Goal: Task Accomplishment & Management: Manage account settings

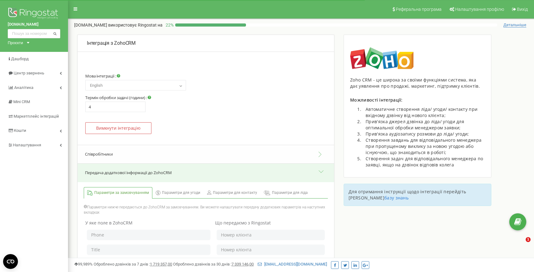
select select "en"
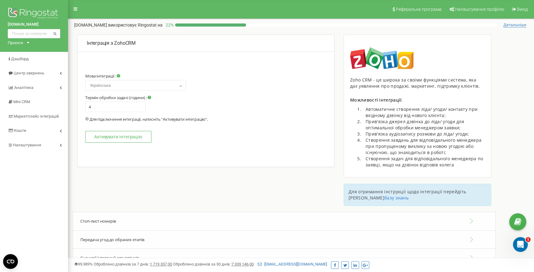
select select "en"
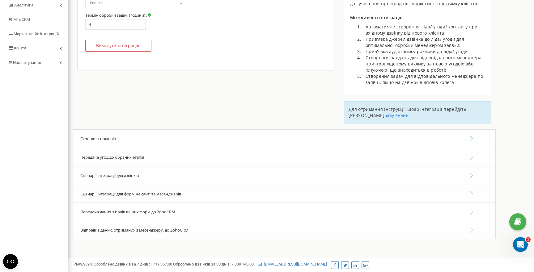
scroll to position [87, 0]
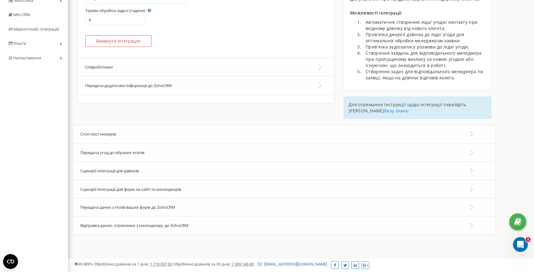
click at [159, 65] on button "Співробітники" at bounding box center [206, 67] width 257 height 19
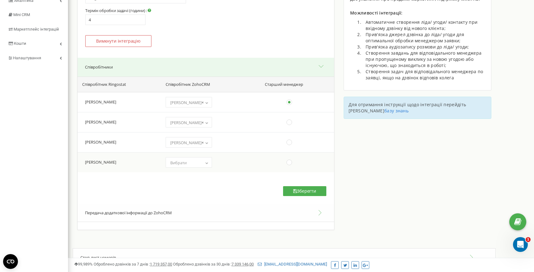
click at [187, 162] on span "Вибрати" at bounding box center [178, 163] width 16 height 6
click at [41, 100] on div "quadroom.agency Проєкти quadroom.agency Дашборд Центр звернень Аналiтика Mini C…" at bounding box center [34, 145] width 68 height 465
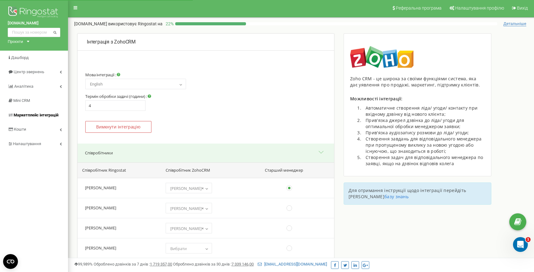
scroll to position [0, 0]
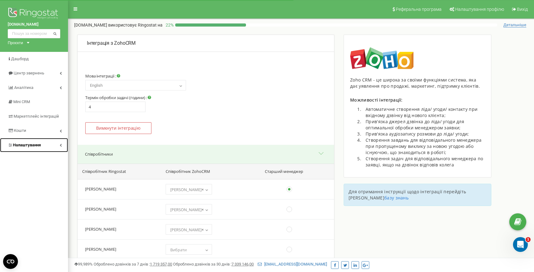
click at [56, 145] on link "Налаштування" at bounding box center [34, 145] width 68 height 15
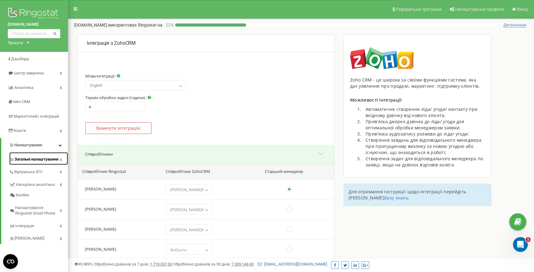
click at [40, 160] on span "Загальні налаштування" at bounding box center [37, 160] width 44 height 6
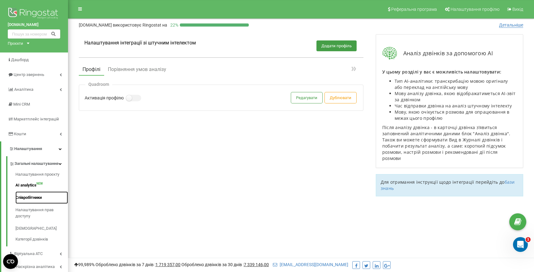
click at [29, 204] on link "Співробітники" at bounding box center [41, 198] width 53 height 12
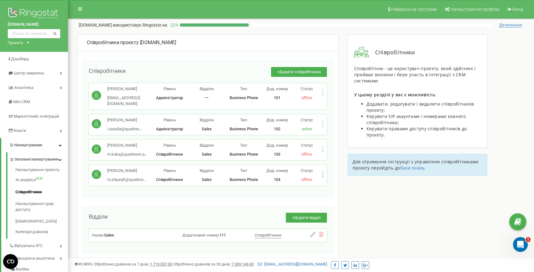
click at [322, 171] on icon at bounding box center [323, 174] width 2 height 6
click at [330, 183] on span "Редагувати" at bounding box center [342, 185] width 24 height 4
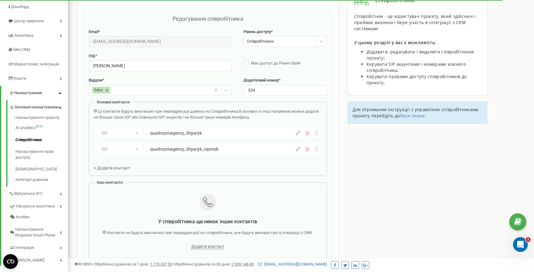
scroll to position [62, 0]
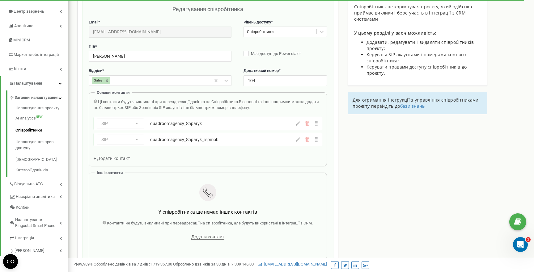
click at [298, 126] on div "SIP Номер телефону SIP Зовнішній SIP quadroomagency_Shparyk" at bounding box center [208, 123] width 228 height 13
click at [298, 124] on icon at bounding box center [298, 123] width 5 height 5
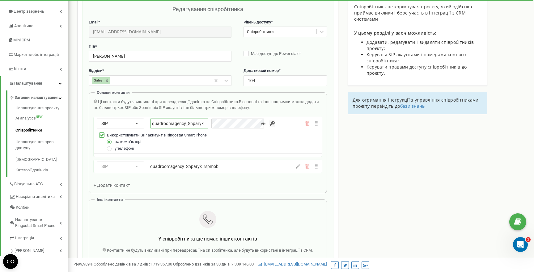
click at [188, 124] on input "quadroomagency_Shparyk" at bounding box center [179, 124] width 58 height 10
type input "quadroomagency_shparyk104"
click at [210, 171] on div "SIP Номер телефону SIP Зовнішній SIP quadroomagency_Shparyk_rspmob quadroomagen…" at bounding box center [191, 167] width 189 height 10
click at [188, 171] on div "SIP Номер телефону SIP Зовнішній SIP quadroomagency_Shparyk_rspmob quadroomagen…" at bounding box center [191, 167] width 189 height 10
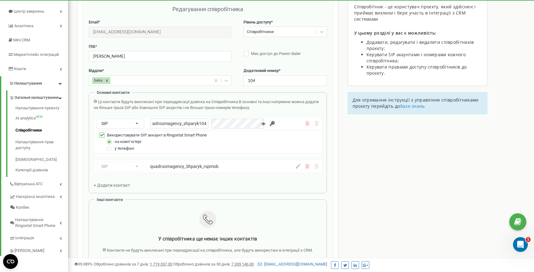
click at [188, 170] on div "SIP Номер телефону SIP Зовнішній SIP quadroomagency_Shparyk_rspmob quadroomagen…" at bounding box center [191, 167] width 189 height 10
click at [298, 169] on div "SIP Номер телефону SIP Зовнішній SIP quadroomagency_Shparyk_rspmob quadroomagen…" at bounding box center [208, 166] width 228 height 13
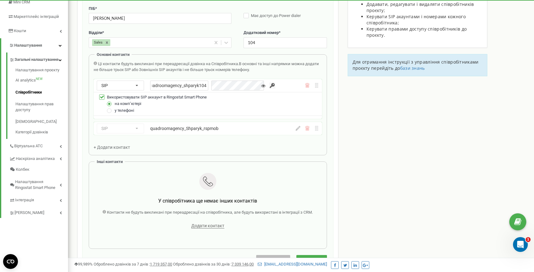
scroll to position [114, 0]
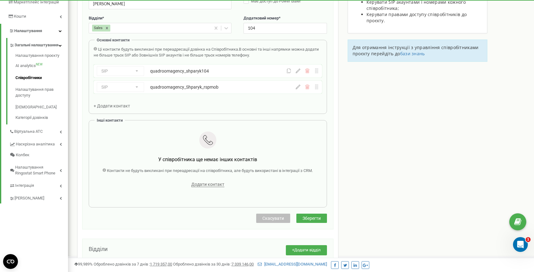
click at [299, 87] on icon at bounding box center [298, 87] width 5 height 5
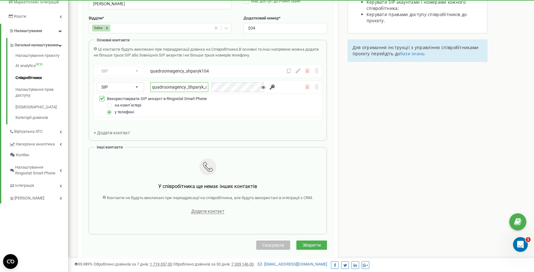
click at [190, 87] on input "quadroomagency_Shparyk_rspmob" at bounding box center [179, 87] width 58 height 10
type input "quadroomagency_shparyk104_rspmob"
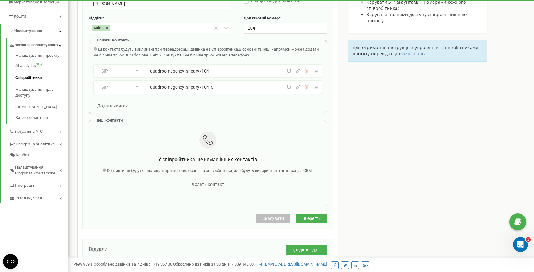
click at [284, 126] on div "Email * [EMAIL_ADDRESS][DOMAIN_NAME] Email недоступний для редагування. Ви може…" at bounding box center [208, 87] width 238 height 241
click at [313, 218] on span "Зберегти" at bounding box center [312, 218] width 18 height 5
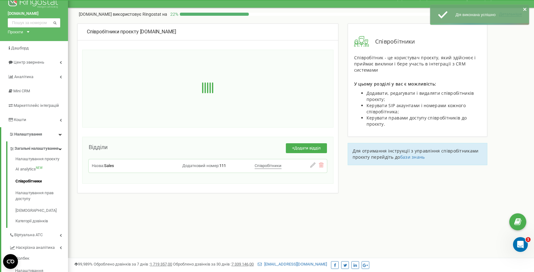
scroll to position [0, 0]
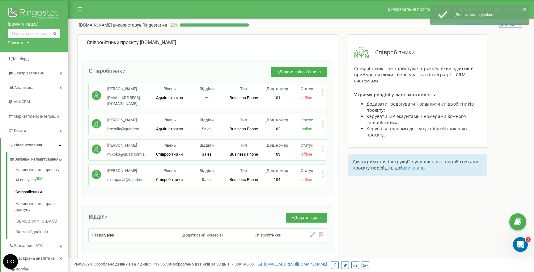
click at [322, 174] on icon at bounding box center [323, 175] width 2 height 2
click at [336, 183] on span "Редагувати" at bounding box center [342, 185] width 24 height 4
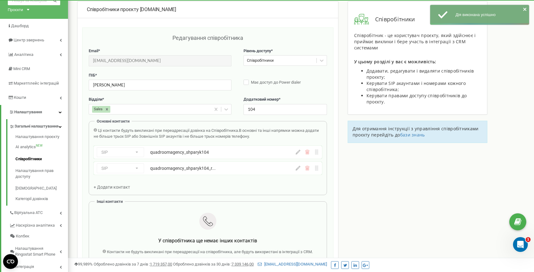
scroll to position [62, 0]
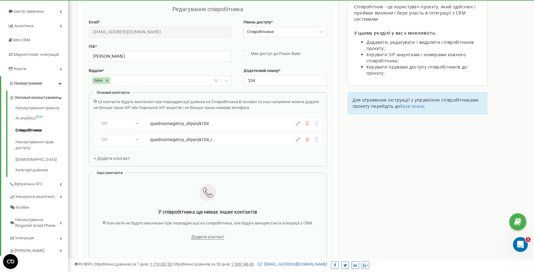
click at [298, 125] on icon at bounding box center [298, 123] width 5 height 5
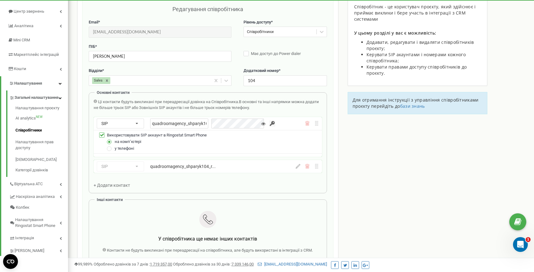
click at [291, 122] on div "SIP Номер телефону SIP Зовнішній SIP quadroomagency_shparyk104" at bounding box center [208, 123] width 228 height 13
click at [283, 123] on div "quadroomagency_shparyk104" at bounding box center [217, 124] width 135 height 10
click at [262, 187] on div "Ці контакти будуть викликані при переадресації дзвінка на Співробітника. В осно…" at bounding box center [208, 143] width 228 height 89
click at [265, 182] on div "Ці контакти будуть викликані при переадресації дзвінка на Співробітника. В осно…" at bounding box center [208, 143] width 228 height 89
click at [182, 125] on input "quadroomagency_shparyk104" at bounding box center [179, 124] width 58 height 10
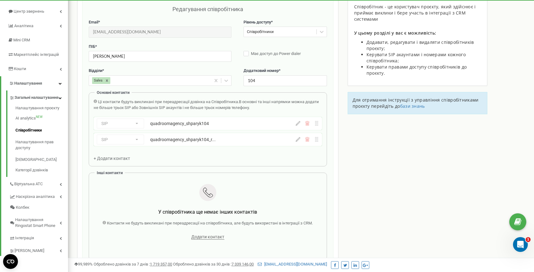
click at [189, 124] on div "quadroomagency_shparyk104" at bounding box center [206, 124] width 113 height 6
click at [298, 126] on div "SIP Номер телефону SIP Зовнішній SIP quadroomagency_shparyk104" at bounding box center [208, 123] width 228 height 13
click at [298, 123] on icon at bounding box center [298, 123] width 5 height 5
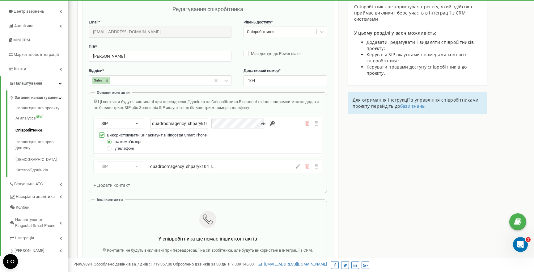
click at [261, 124] on icon at bounding box center [263, 124] width 4 height 4
click at [269, 124] on input "button" at bounding box center [272, 124] width 6 height 6
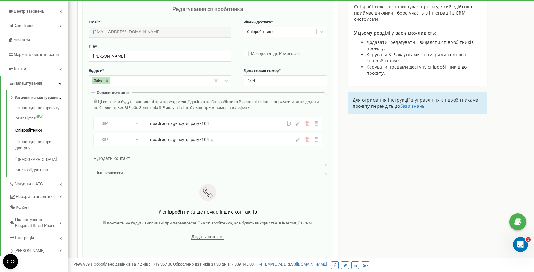
click at [279, 188] on div "Email * [EMAIL_ADDRESS][DOMAIN_NAME] Email недоступний для редагування. Ви може…" at bounding box center [208, 139] width 238 height 241
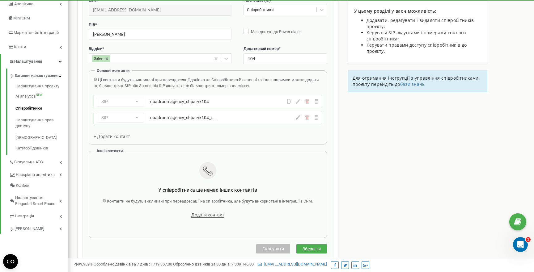
scroll to position [84, 0]
click at [289, 101] on icon at bounding box center [289, 101] width 5 height 5
click at [288, 102] on icon at bounding box center [289, 101] width 5 height 5
click at [306, 248] on span "Зберегти" at bounding box center [312, 248] width 18 height 5
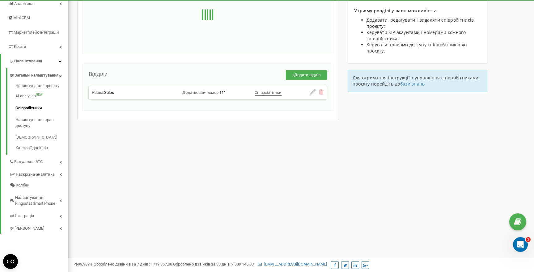
scroll to position [0, 0]
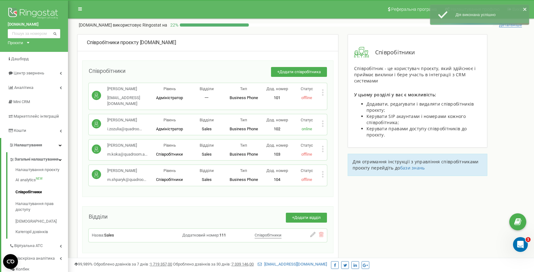
click at [322, 171] on icon at bounding box center [323, 174] width 2 height 6
click at [331, 183] on span "Редагувати" at bounding box center [342, 185] width 24 height 4
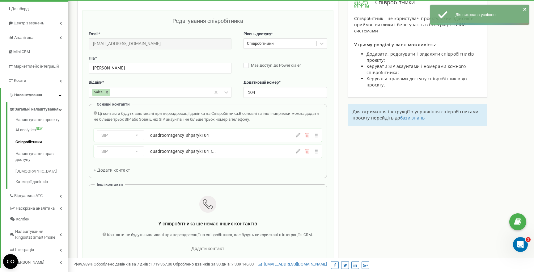
scroll to position [62, 0]
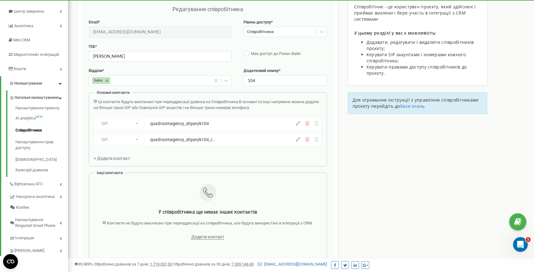
click at [298, 141] on icon at bounding box center [298, 139] width 5 height 5
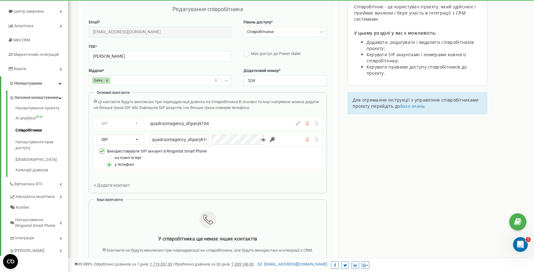
click at [269, 140] on input "button" at bounding box center [272, 140] width 6 height 6
click at [288, 186] on div "Email * [EMAIL_ADDRESS][DOMAIN_NAME] Email недоступний для редагування. Ви може…" at bounding box center [208, 153] width 238 height 268
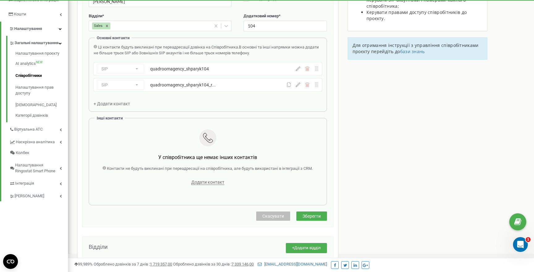
click at [315, 217] on span "Зберегти" at bounding box center [312, 216] width 18 height 5
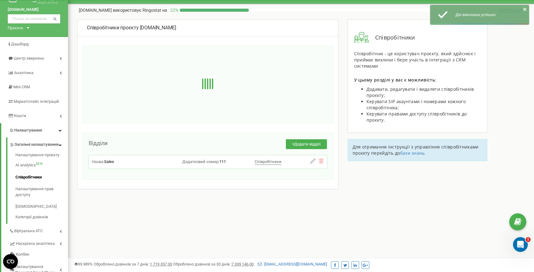
scroll to position [0, 0]
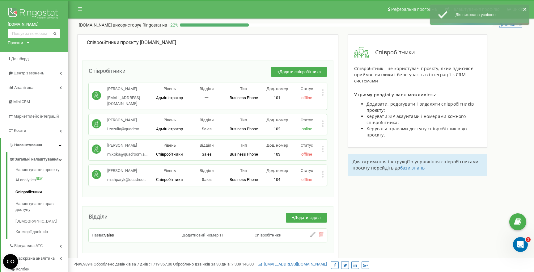
click at [324, 171] on div "[PERSON_NAME] m.shparyk@quadroo... [EMAIL_ADDRESS][DOMAIN_NAME] Рівень Співробі…" at bounding box center [208, 175] width 238 height 21
click at [322, 171] on icon at bounding box center [323, 174] width 2 height 6
click at [326, 182] on icon at bounding box center [328, 184] width 5 height 5
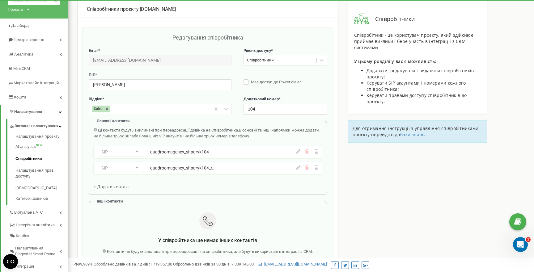
scroll to position [62, 0]
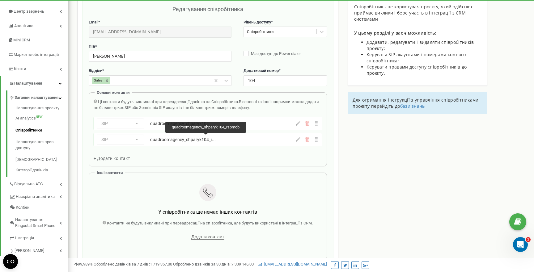
click at [226, 142] on div "quadroomagency_shparyk104_r..." at bounding box center [206, 140] width 113 height 6
click at [298, 141] on icon at bounding box center [298, 139] width 5 height 5
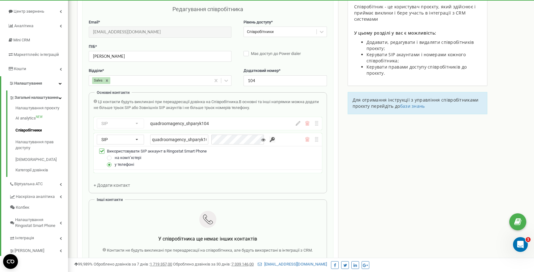
click at [281, 141] on div "quadroomagency_shparyk104_rspmob" at bounding box center [217, 140] width 135 height 10
click at [268, 123] on div "SIP Номер телефону SIP Зовнішній SIP quadroomagency_shparyk104" at bounding box center [191, 124] width 189 height 10
click at [278, 187] on div "Ці контакти будуть викликані при переадресації дзвінка на Співробітника. В осно…" at bounding box center [208, 143] width 228 height 89
click at [340, 182] on div "Співробітники проєкту [DOMAIN_NAME] Редагування співробітника Email * [EMAIL_AD…" at bounding box center [301, 193] width 457 height 443
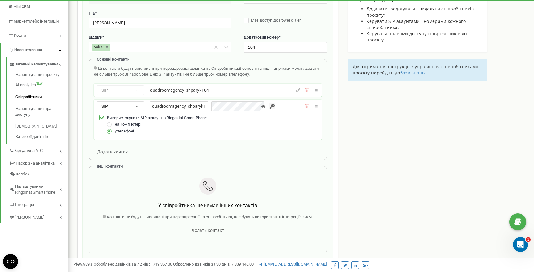
scroll to position [96, 0]
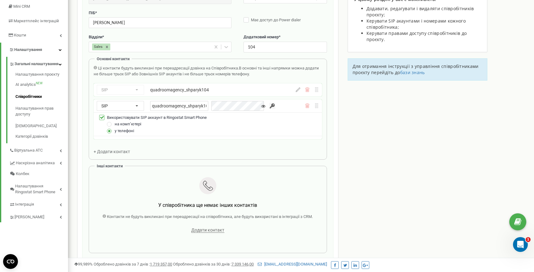
click at [261, 107] on icon at bounding box center [263, 106] width 4 height 4
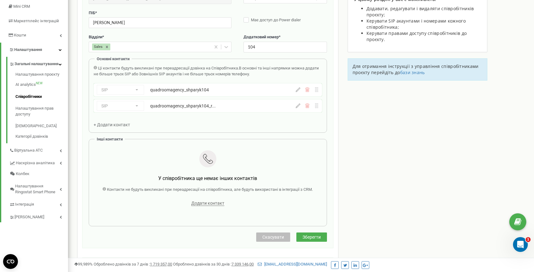
click at [266, 109] on div "SIP Номер телефону SIP Зовнішній SIP quadroomagency_shparyk104_r... quadroomage…" at bounding box center [191, 106] width 189 height 10
click at [298, 109] on div "SIP Номер телефону SIP Зовнішній SIP quadroomagency_shparyk104_r... quadroomage…" at bounding box center [208, 106] width 228 height 13
click at [297, 106] on icon at bounding box center [298, 106] width 5 height 5
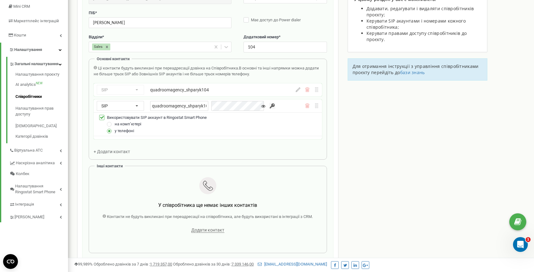
click at [269, 108] on input "button" at bounding box center [272, 106] width 6 height 6
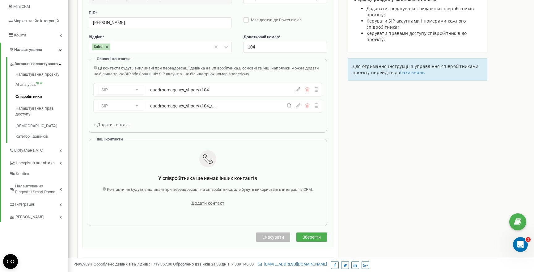
click at [289, 108] on div "SIP Номер телефону SIP Зовнішній SIP quadroomagency_shparyk104_r... quadroomage…" at bounding box center [208, 106] width 228 height 13
click at [297, 106] on icon at bounding box center [298, 106] width 5 height 5
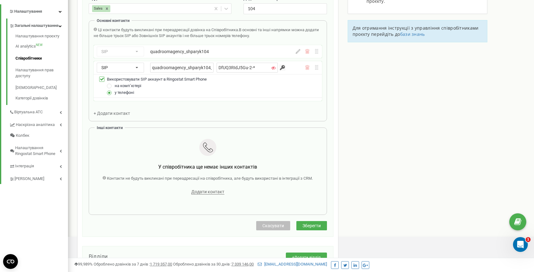
scroll to position [139, 0]
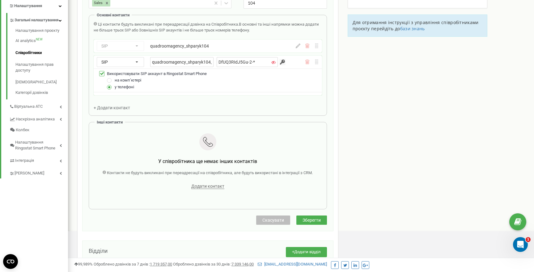
click at [311, 220] on span "Зберегти" at bounding box center [312, 220] width 18 height 5
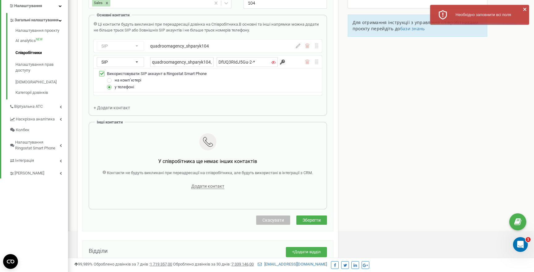
click at [277, 63] on div "quadroomagency_shparyk104_rspmob DfUQ3RIdJ5Gu-2-*" at bounding box center [217, 62] width 135 height 10
click at [251, 82] on div "на компʼютері" at bounding box center [211, 80] width 215 height 7
click at [280, 61] on div "quadroomagency_shparyk104_rspmob DfUQ3RIdJ5Gu-2-*" at bounding box center [217, 62] width 135 height 10
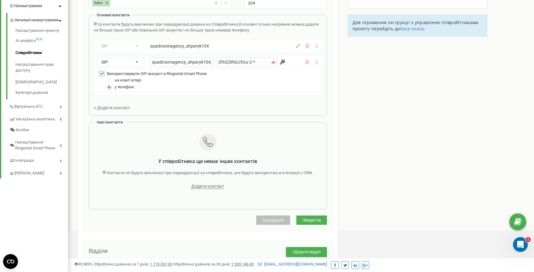
click at [279, 62] on div "quadroomagency_shparyk104_rspmob DfUQ3RIdJ5Gu-2-*" at bounding box center [217, 62] width 135 height 10
click at [240, 101] on div "Ці контакти будуть викликані при переадресації дзвінка на Співробітника. В осно…" at bounding box center [208, 66] width 228 height 89
click at [279, 62] on div "quadroomagency_shparyk104_rspmob DfUQ3RIdJ5Gu-2-*" at bounding box center [217, 62] width 135 height 10
click at [227, 62] on input "DfUQ3RIdJ5Gu-2-*" at bounding box center [248, 62] width 62 height 10
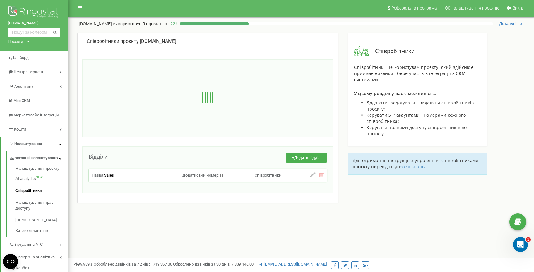
scroll to position [0, 0]
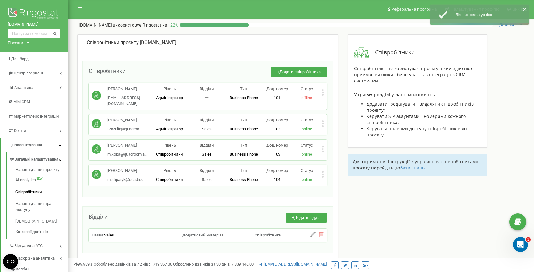
click at [323, 174] on icon at bounding box center [323, 175] width 2 height 2
click at [331, 183] on span "Редагувати" at bounding box center [342, 185] width 24 height 4
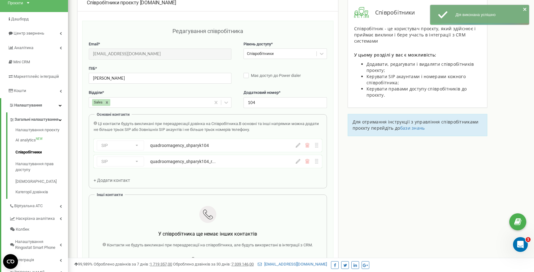
scroll to position [62, 0]
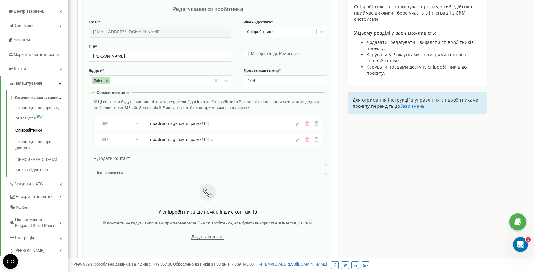
click at [298, 141] on icon at bounding box center [298, 139] width 5 height 5
click at [229, 140] on div "quadroomagency_shparyk104_r..." at bounding box center [206, 140] width 113 height 6
click at [298, 143] on div "SIP Номер телефону SIP Зовнішній SIP quadroomagency_shparyk104_r... quadroomage…" at bounding box center [208, 139] width 228 height 13
click at [297, 139] on icon at bounding box center [298, 139] width 5 height 5
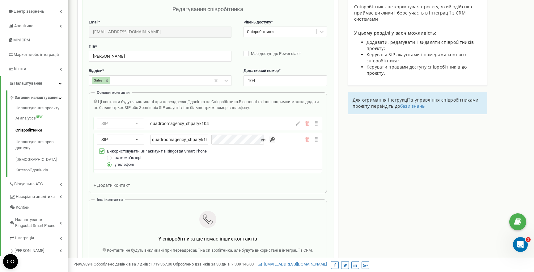
click at [269, 140] on input "button" at bounding box center [272, 140] width 6 height 6
click at [201, 184] on div "Email * [EMAIL_ADDRESS][DOMAIN_NAME] Email недоступний для редагування. Ви може…" at bounding box center [208, 153] width 238 height 268
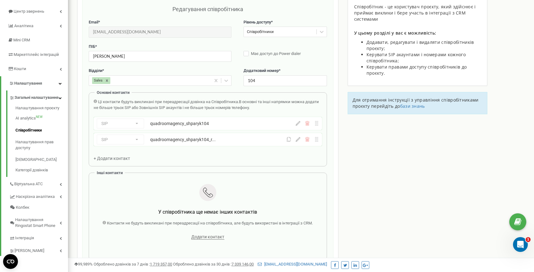
click at [273, 141] on div "SIP Номер телефону SIP Зовнішній SIP quadroomagency_shparyk104_r... quadroomage…" at bounding box center [191, 140] width 189 height 10
click at [290, 142] on div "SIP Номер телефону SIP Зовнішній SIP quadroomagency_shparyk104_r... quadroomage…" at bounding box center [208, 139] width 228 height 13
click at [288, 140] on icon at bounding box center [289, 139] width 5 height 5
click at [288, 139] on icon at bounding box center [289, 139] width 5 height 5
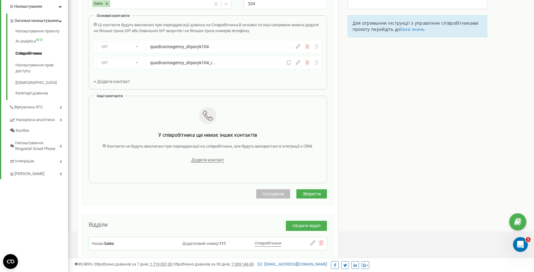
click at [318, 196] on span "Зберегти" at bounding box center [312, 194] width 18 height 5
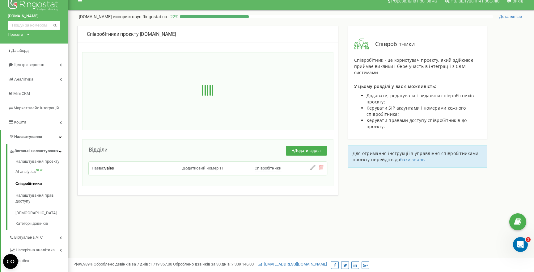
scroll to position [7, 0]
